Goal: Obtain resource: Download file/media

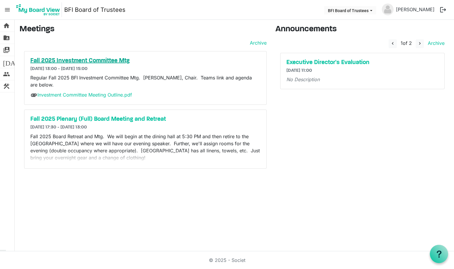
click at [73, 62] on h5 "Fall 2025 Investment Committee Mtg" at bounding box center [145, 60] width 230 height 7
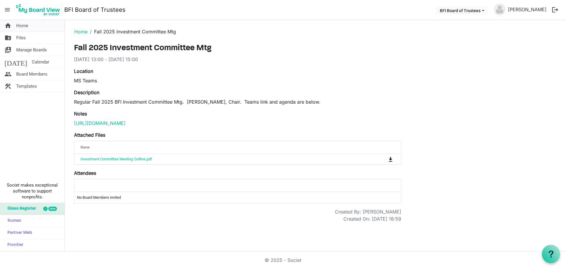
click at [26, 22] on span "Home" at bounding box center [22, 26] width 12 height 12
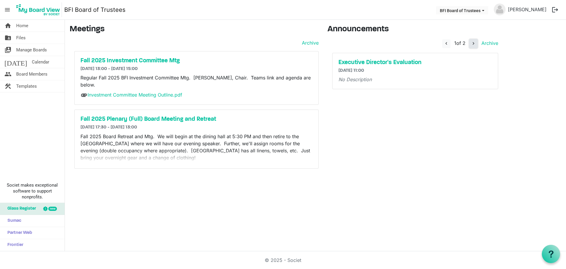
click at [474, 41] on span "navigate_next" at bounding box center [473, 43] width 5 height 5
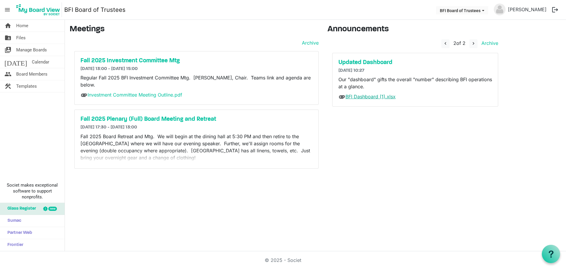
click at [380, 97] on link "BFI Dashboard (1).xlsx" at bounding box center [371, 96] width 50 height 6
click at [26, 38] on link "folder_shared Files" at bounding box center [32, 38] width 65 height 12
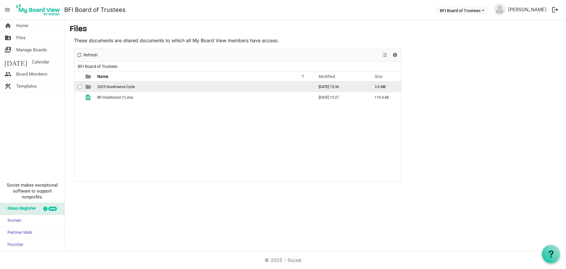
click at [123, 88] on span "2025 Governance Cycle" at bounding box center [115, 87] width 37 height 4
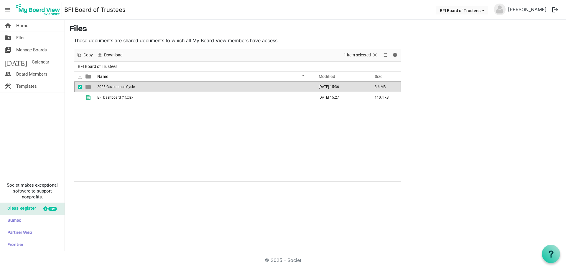
click at [123, 88] on span "2025 Governance Cycle" at bounding box center [115, 87] width 37 height 4
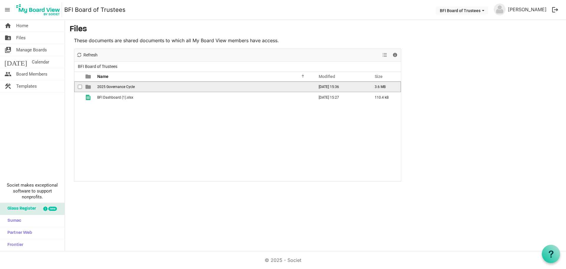
click at [123, 88] on span "2025 Governance Cycle" at bounding box center [115, 87] width 37 height 4
click at [103, 85] on span "Fall 2025" at bounding box center [104, 87] width 15 height 4
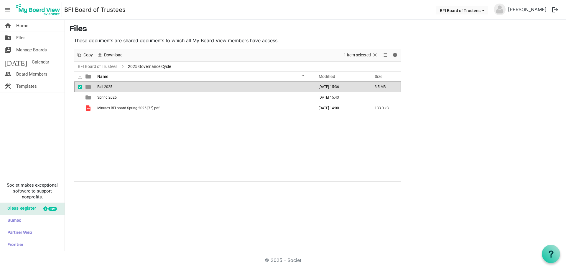
click at [103, 85] on span "Fall 2025" at bounding box center [104, 87] width 15 height 4
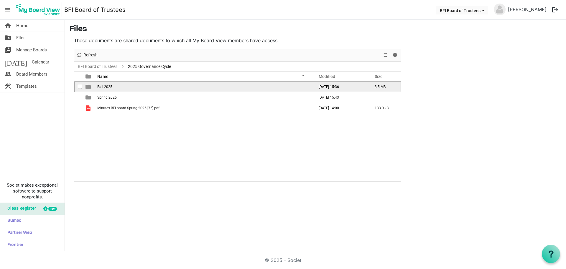
click at [103, 85] on span "Fall 2025" at bounding box center [104, 87] width 15 height 4
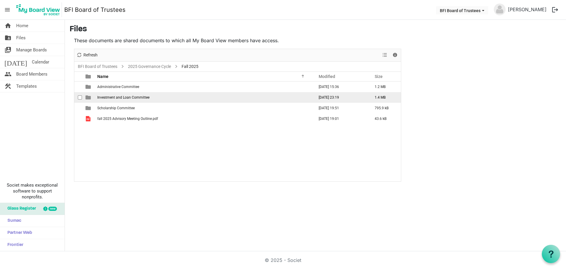
click at [114, 96] on span "Investment and Loan Committee" at bounding box center [123, 97] width 52 height 4
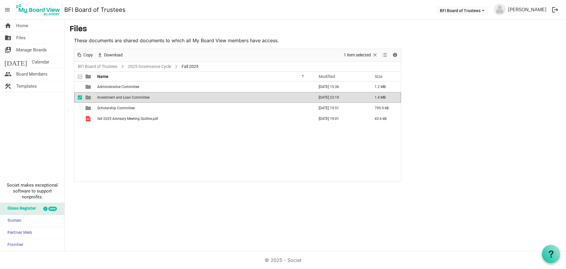
click at [114, 96] on span "Investment and Loan Committee" at bounding box center [123, 97] width 52 height 4
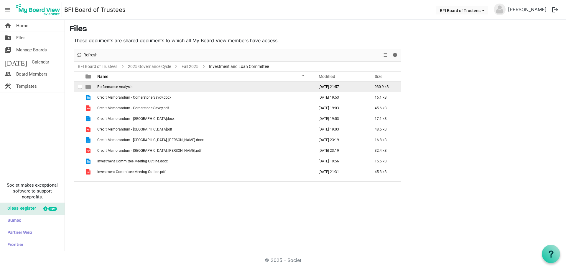
click at [126, 87] on span "Performance Analysis" at bounding box center [114, 87] width 35 height 4
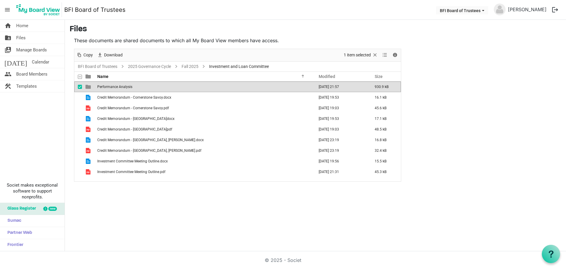
click at [126, 87] on span "Performance Analysis" at bounding box center [114, 87] width 35 height 4
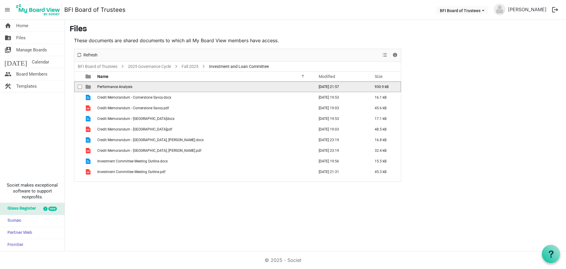
click at [126, 87] on span "Performance Analysis" at bounding box center [114, 87] width 35 height 4
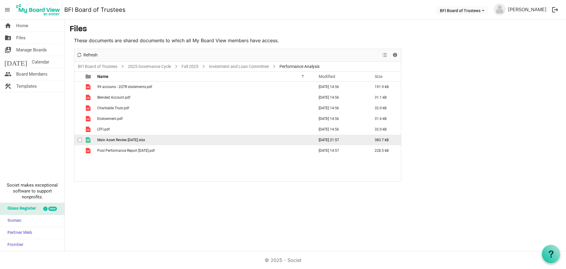
click at [139, 140] on span "Main Asset Review 30 June 2025.xlsx" at bounding box center [121, 140] width 48 height 4
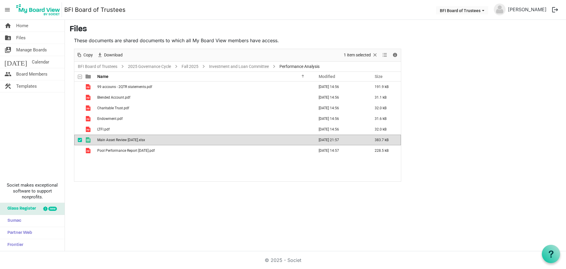
click at [139, 140] on span "Main Asset Review 30 June 2025.xlsx" at bounding box center [121, 140] width 48 height 4
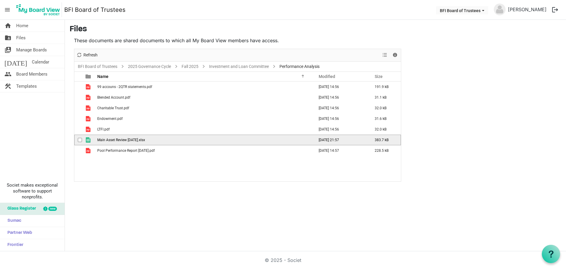
click at [139, 140] on span "Main Asset Review 30 June 2025.xlsx" at bounding box center [121, 140] width 48 height 4
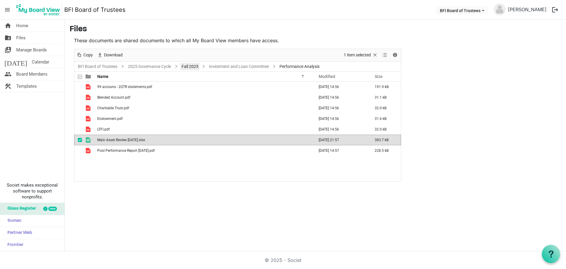
click at [191, 65] on link "Fall 2025" at bounding box center [189, 66] width 19 height 7
click at [192, 67] on div at bounding box center [237, 115] width 327 height 132
click at [192, 65] on div at bounding box center [237, 115] width 327 height 132
click at [197, 65] on div at bounding box center [237, 115] width 327 height 132
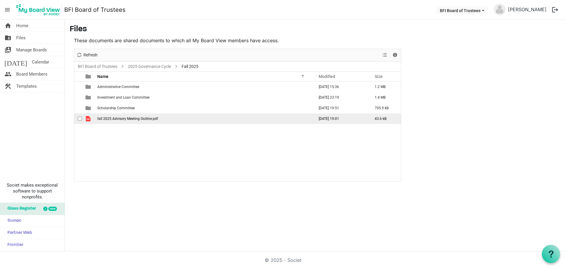
click at [134, 117] on span "fall 2025 Advisory Meeting Outline.pdf" at bounding box center [127, 118] width 61 height 4
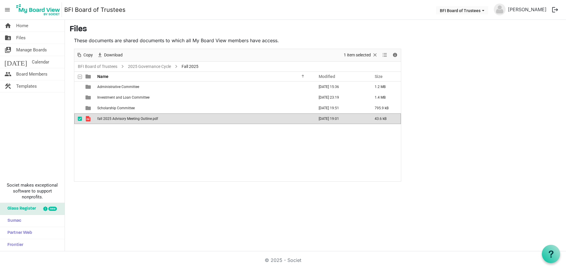
click at [134, 117] on span "fall 2025 Advisory Meeting Outline.pdf" at bounding box center [127, 118] width 61 height 4
click at [124, 106] on span "Scholarship Committee" at bounding box center [115, 108] width 37 height 4
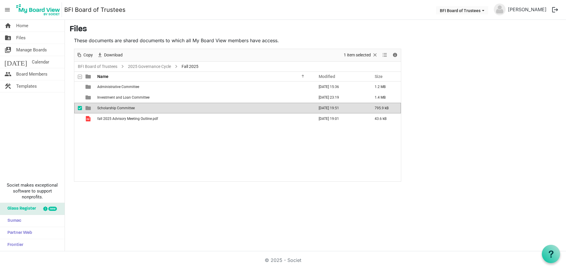
click at [124, 106] on span "Scholarship Committee" at bounding box center [115, 108] width 37 height 4
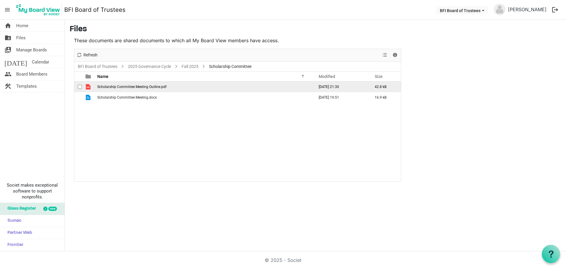
click at [147, 85] on span "Scholarship Committee Meeting Outline.pdf" at bounding box center [131, 87] width 69 height 4
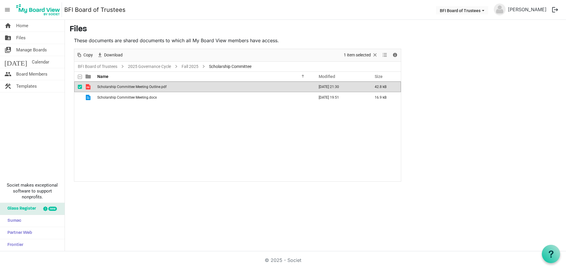
click at [147, 85] on span "Scholarship Committee Meeting Outline.pdf" at bounding box center [131, 87] width 69 height 4
click at [14, 27] on link "home Home" at bounding box center [32, 26] width 65 height 12
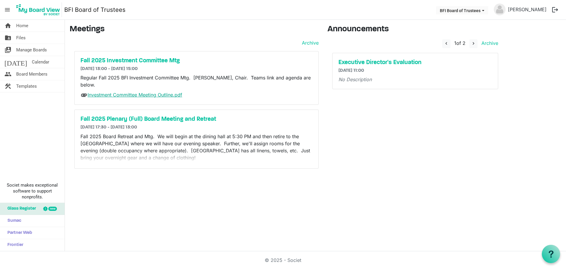
click at [118, 93] on link "Investment Committee Meeting Outline.pdf" at bounding box center [135, 95] width 95 height 6
click at [137, 57] on h5 "Fall 2025 Investment Committee Mtg" at bounding box center [196, 60] width 232 height 7
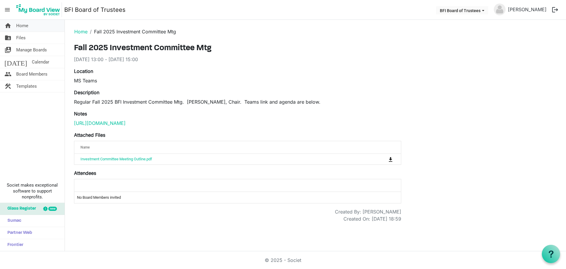
click at [25, 25] on span "Home" at bounding box center [22, 26] width 12 height 12
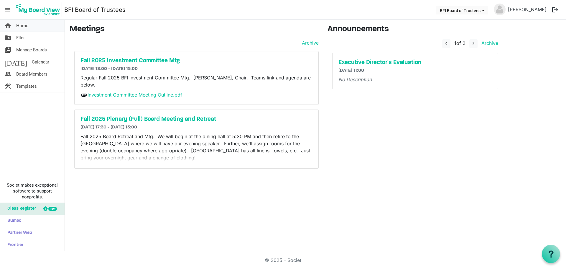
click at [27, 26] on span "Home" at bounding box center [22, 26] width 12 height 12
click at [119, 97] on link "Investment Committee Meeting Outline.pdf" at bounding box center [135, 95] width 95 height 6
click at [148, 61] on h5 "Fall 2025 Investment Committee Mtg" at bounding box center [196, 60] width 232 height 7
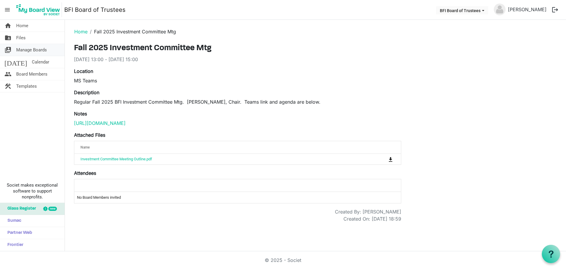
click at [26, 50] on span "Manage Boards" at bounding box center [31, 50] width 31 height 12
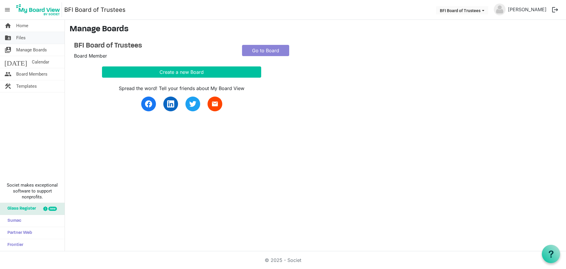
click at [24, 36] on span "Files" at bounding box center [20, 38] width 9 height 12
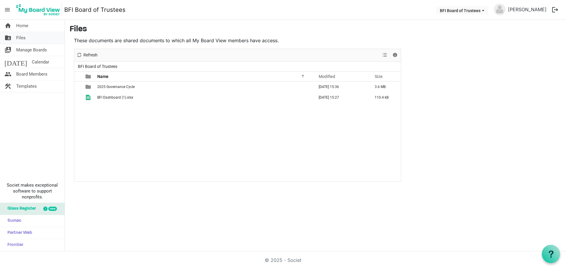
click at [17, 36] on span "Files" at bounding box center [20, 38] width 9 height 12
click at [20, 37] on span "Files" at bounding box center [20, 38] width 9 height 12
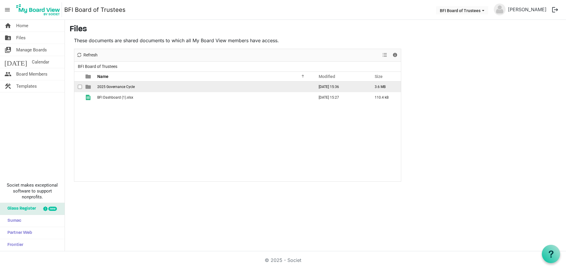
click at [115, 83] on td "2025 Governance Cycle" at bounding box center [204, 86] width 217 height 11
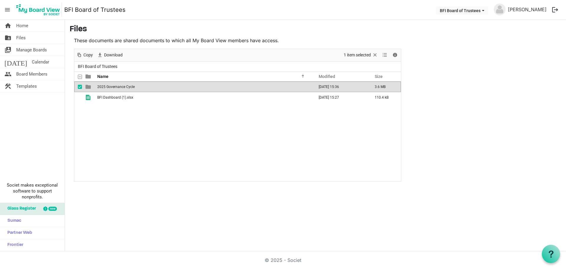
click at [115, 83] on td "2025 Governance Cycle" at bounding box center [204, 86] width 217 height 11
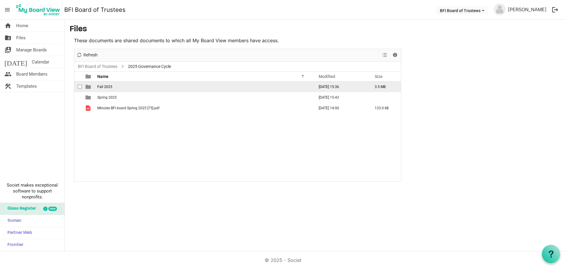
click at [108, 86] on span "Fall 2025" at bounding box center [104, 87] width 15 height 4
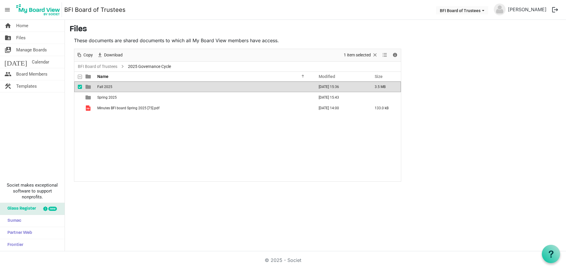
click at [108, 86] on span "Fall 2025" at bounding box center [104, 87] width 15 height 4
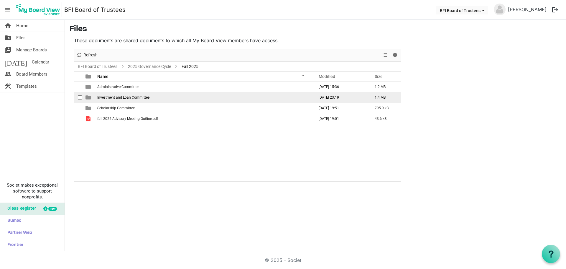
click at [109, 97] on span "Investment and Loan Committee" at bounding box center [123, 97] width 52 height 4
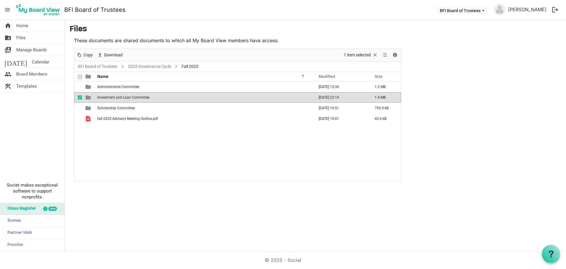
click at [109, 97] on span "Investment and Loan Committee" at bounding box center [123, 97] width 52 height 4
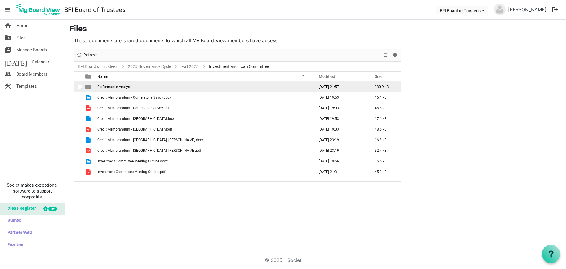
click at [113, 87] on span "Performance Analysis" at bounding box center [114, 87] width 35 height 4
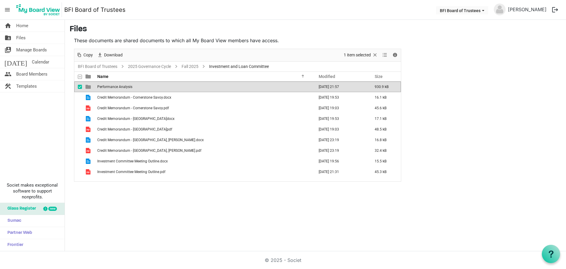
click at [113, 87] on span "Performance Analysis" at bounding box center [114, 87] width 35 height 4
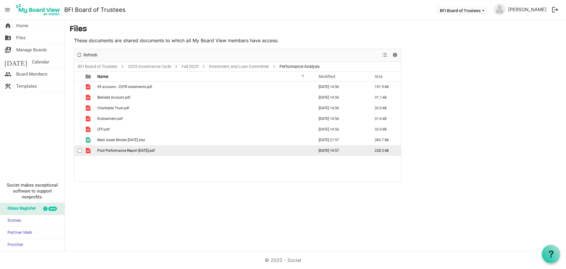
click at [137, 149] on span "Pool Performance Report [DATE].pdf" at bounding box center [125, 150] width 57 height 4
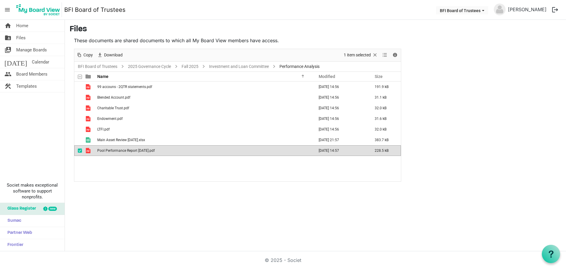
click at [137, 149] on span "Pool Performance Report [DATE].pdf" at bounding box center [125, 150] width 57 height 4
